Goal: Information Seeking & Learning: Learn about a topic

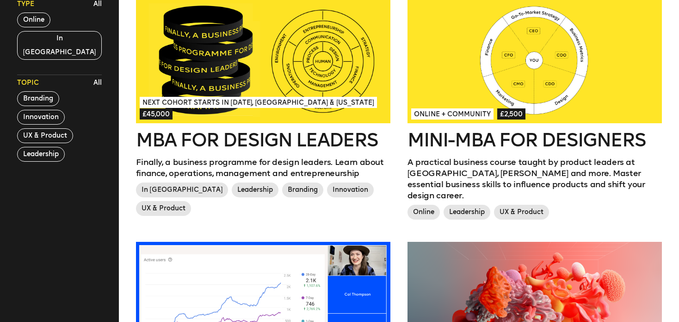
scroll to position [278, 0]
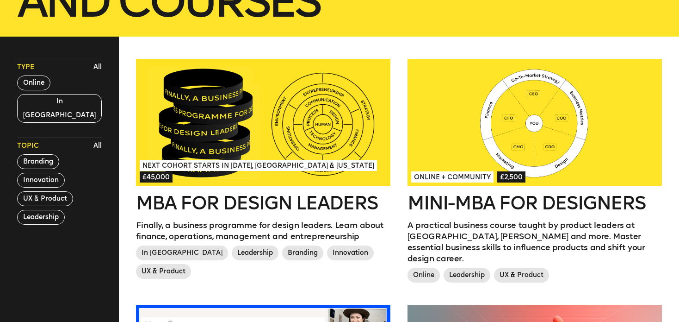
scroll to position [231, 0]
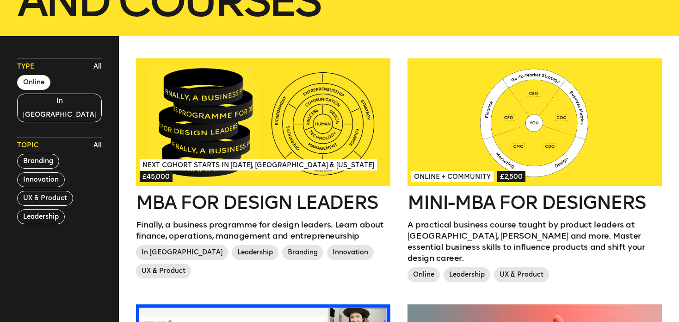
click at [33, 80] on button "Online" at bounding box center [33, 82] width 33 height 15
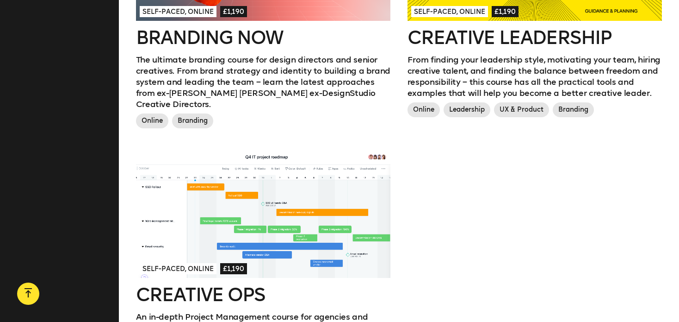
scroll to position [601, 0]
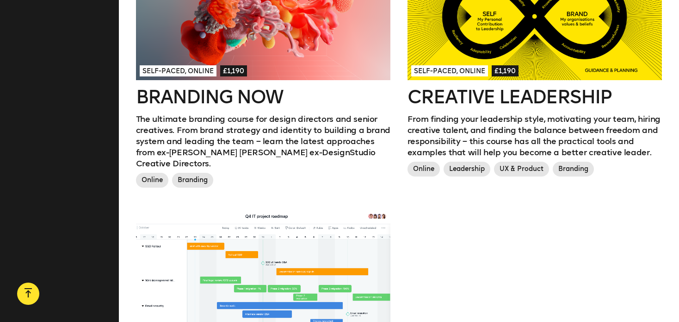
click at [286, 136] on p "The ultimate branding course for design directors and senior creatives. From br…" at bounding box center [263, 141] width 255 height 56
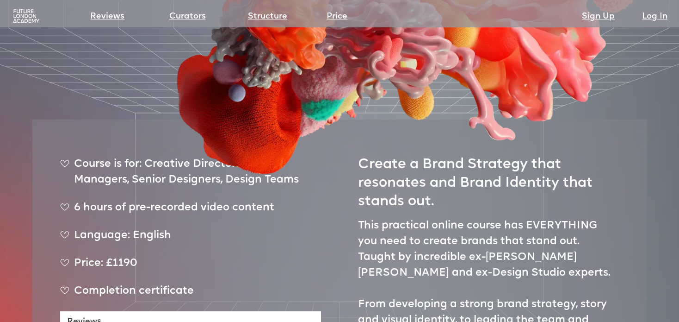
scroll to position [278, 0]
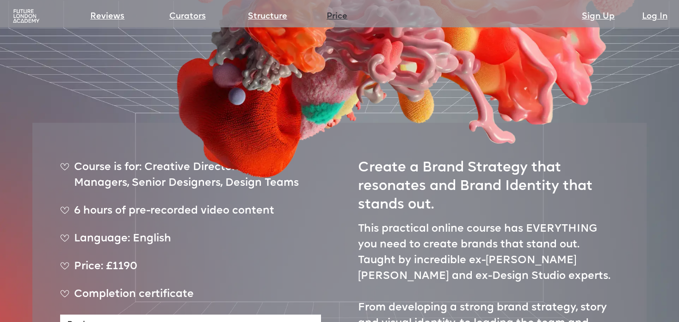
click at [336, 15] on link "Price" at bounding box center [337, 16] width 21 height 13
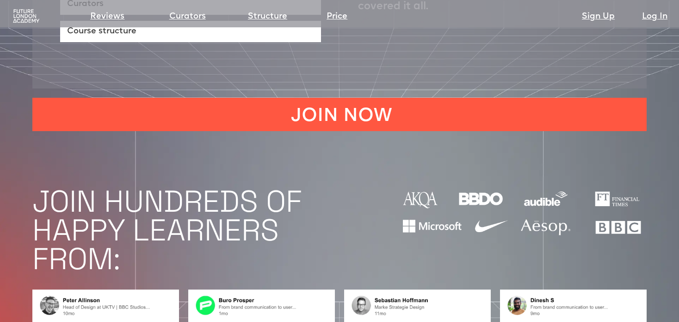
scroll to position [614, 0]
